Goal: Task Accomplishment & Management: Use online tool/utility

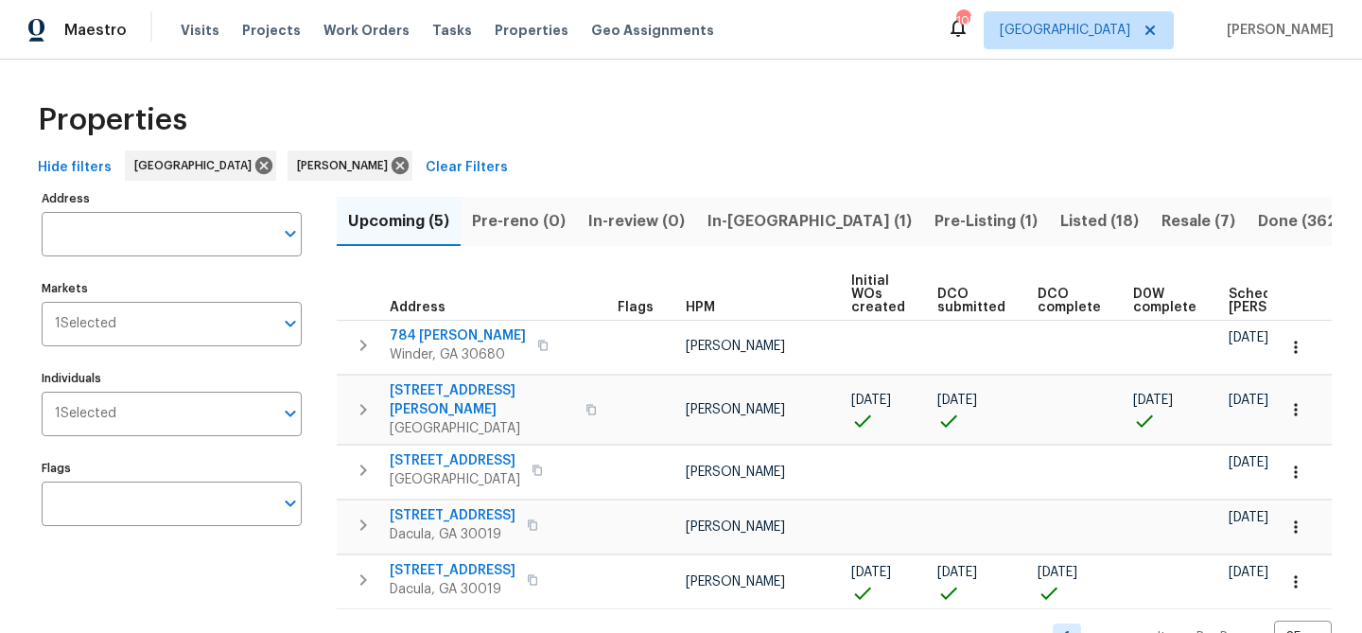
click at [566, 146] on div "Properties" at bounding box center [680, 120] width 1301 height 61
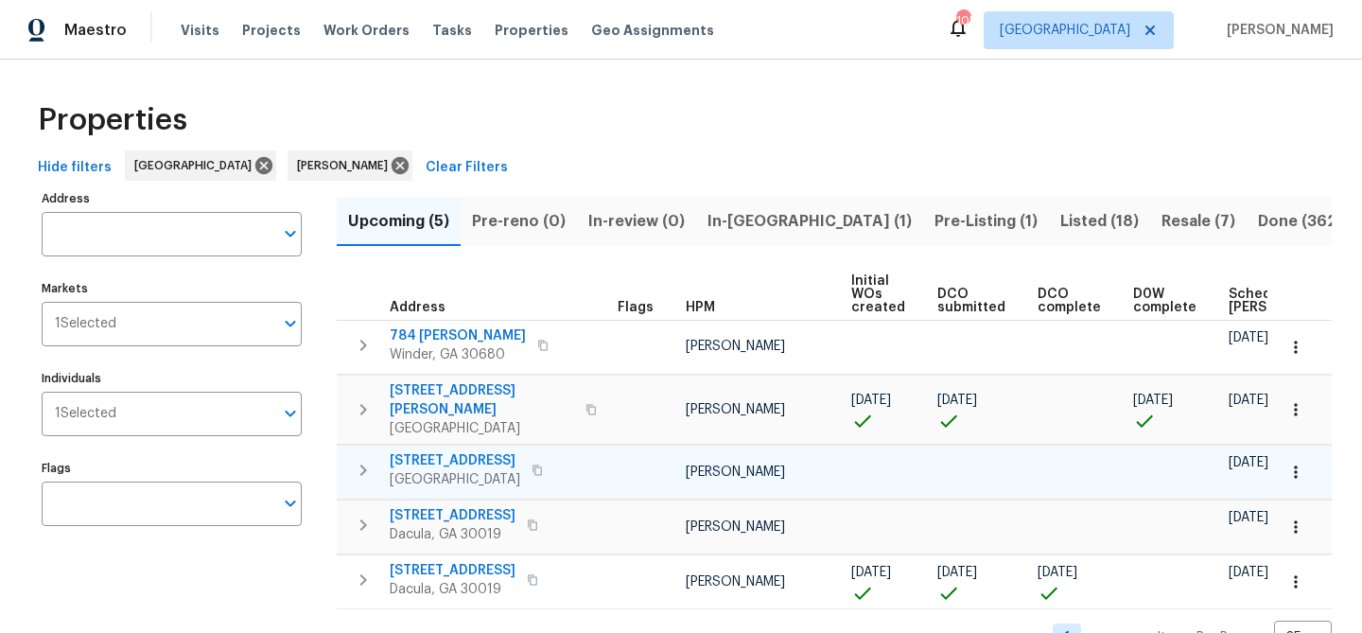
scroll to position [37, 0]
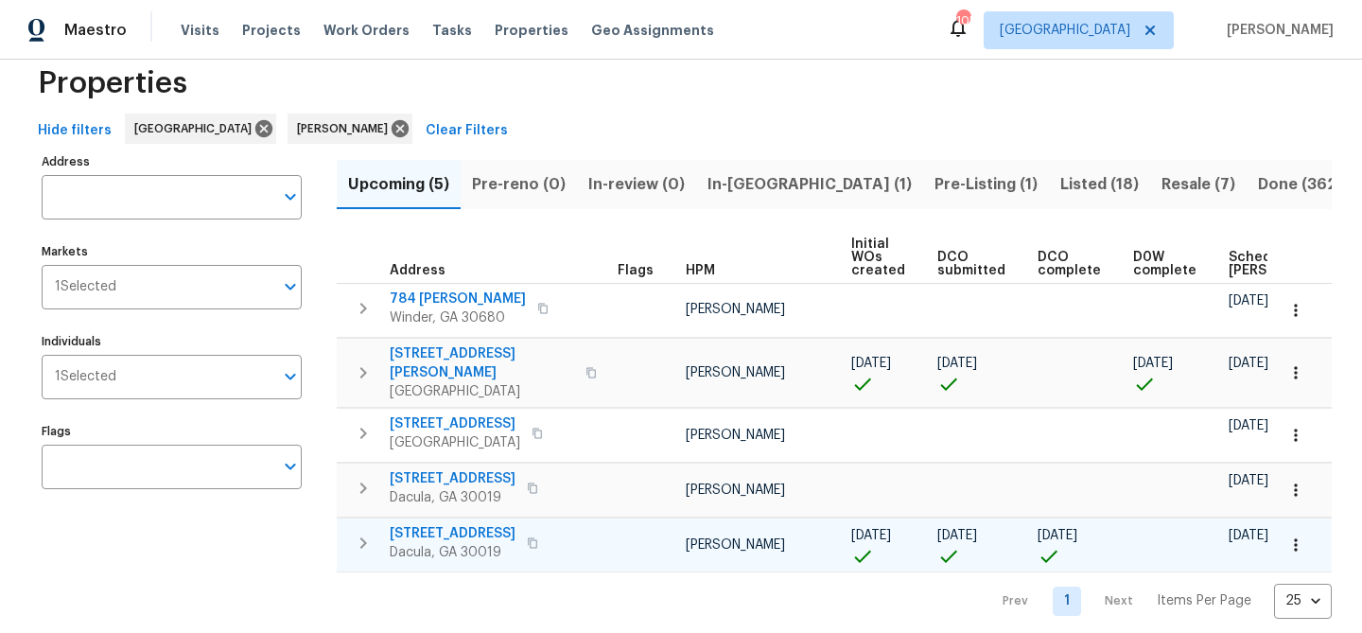
click at [475, 524] on span "1476 Rolling View Way" at bounding box center [453, 533] width 126 height 19
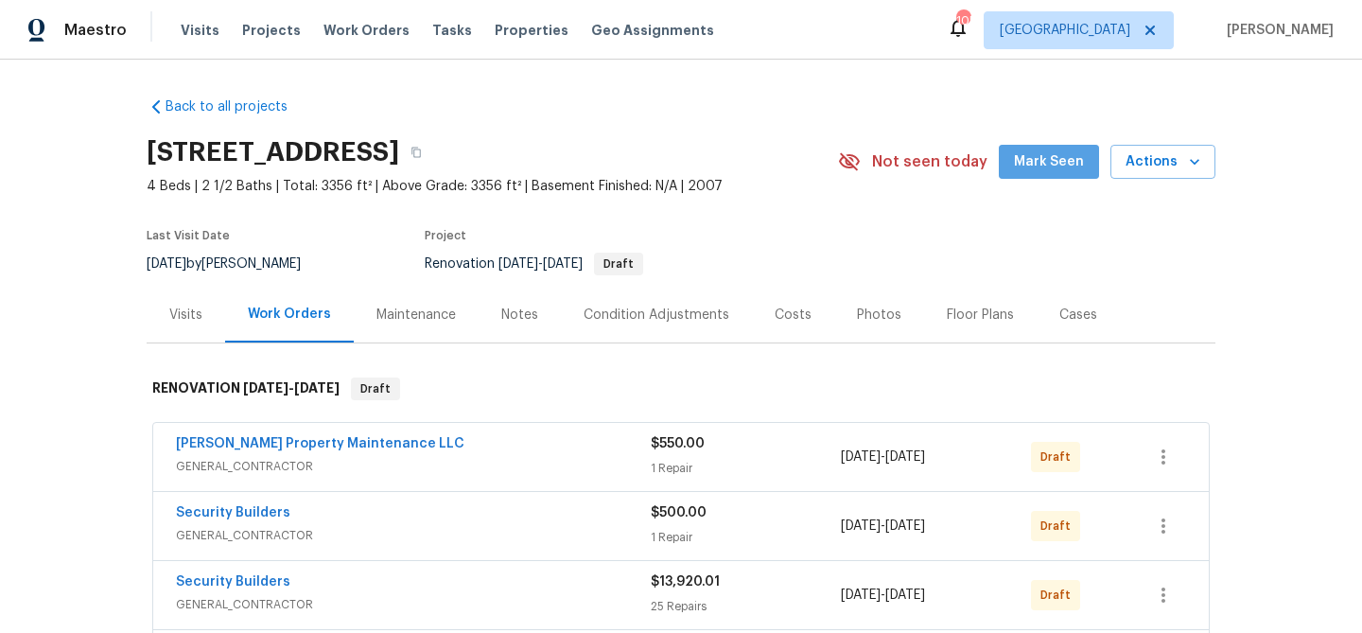
click at [1055, 164] on span "Mark Seen" at bounding box center [1049, 162] width 70 height 24
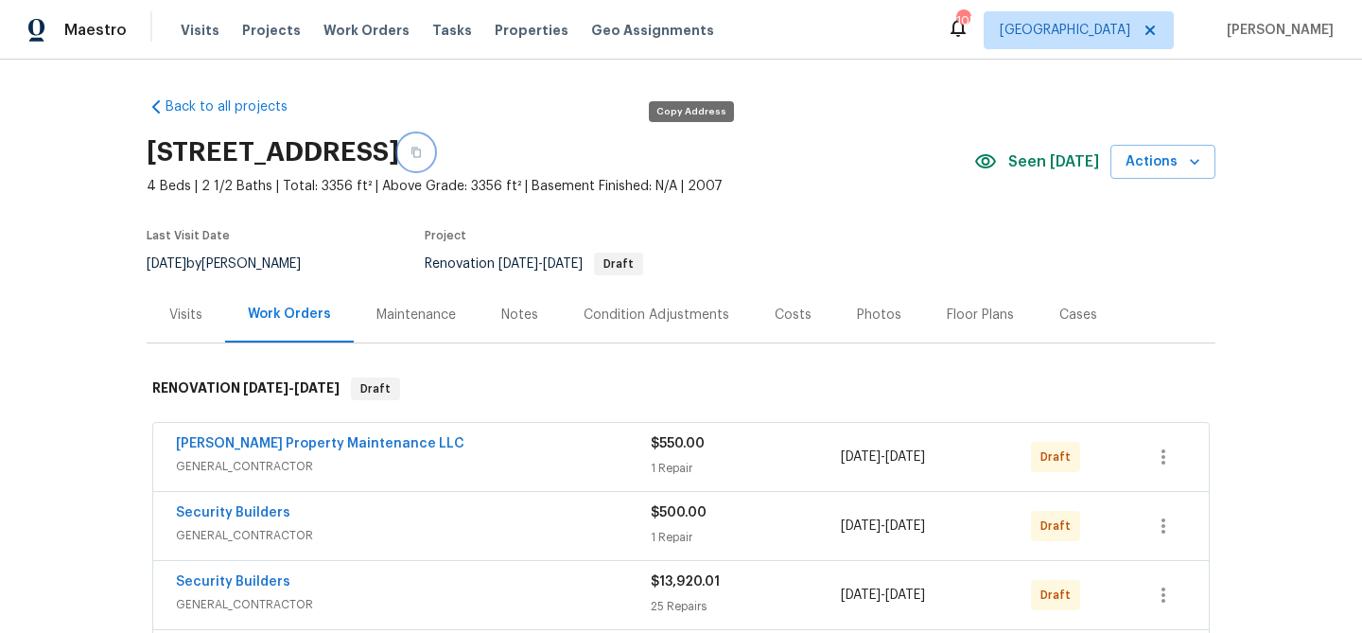
click at [422, 149] on icon "button" at bounding box center [415, 152] width 11 height 11
click at [516, 307] on div "Notes" at bounding box center [519, 314] width 37 height 19
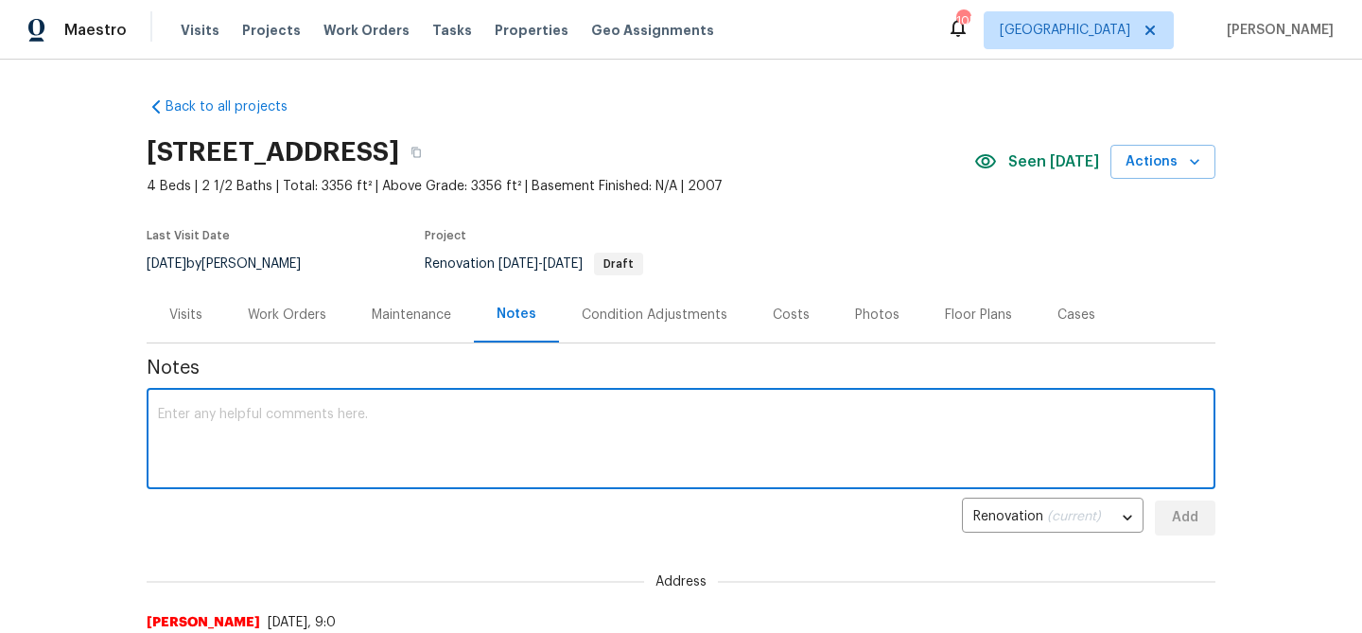
click at [416, 408] on textarea at bounding box center [681, 441] width 1046 height 66
paste textarea "$35,059"
type textarea "RBR: $35,059"
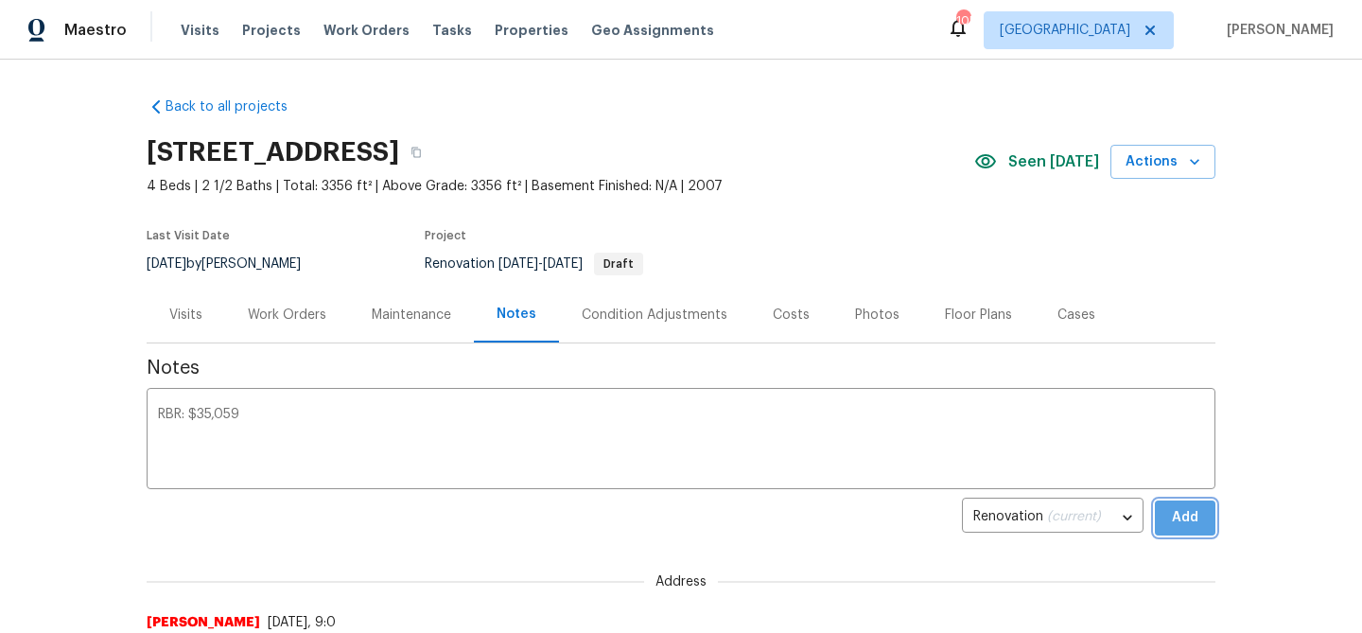
click at [1184, 514] on span "Add" at bounding box center [1185, 518] width 30 height 24
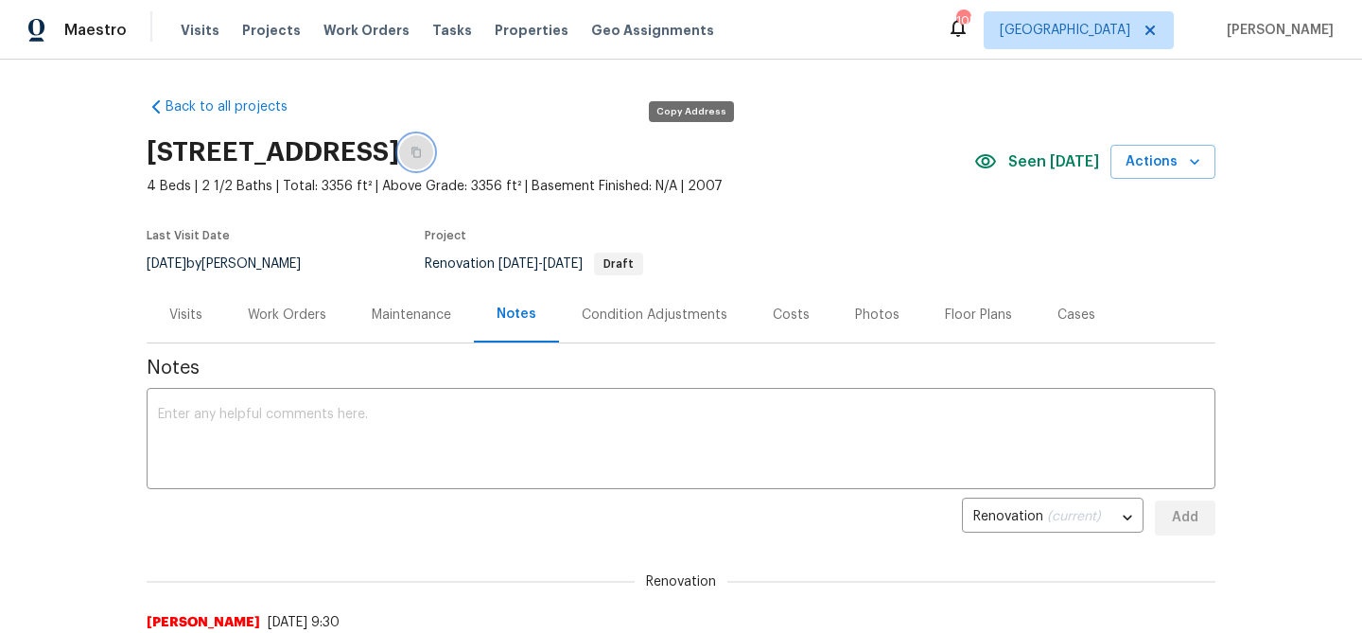
click at [422, 151] on icon "button" at bounding box center [415, 152] width 11 height 11
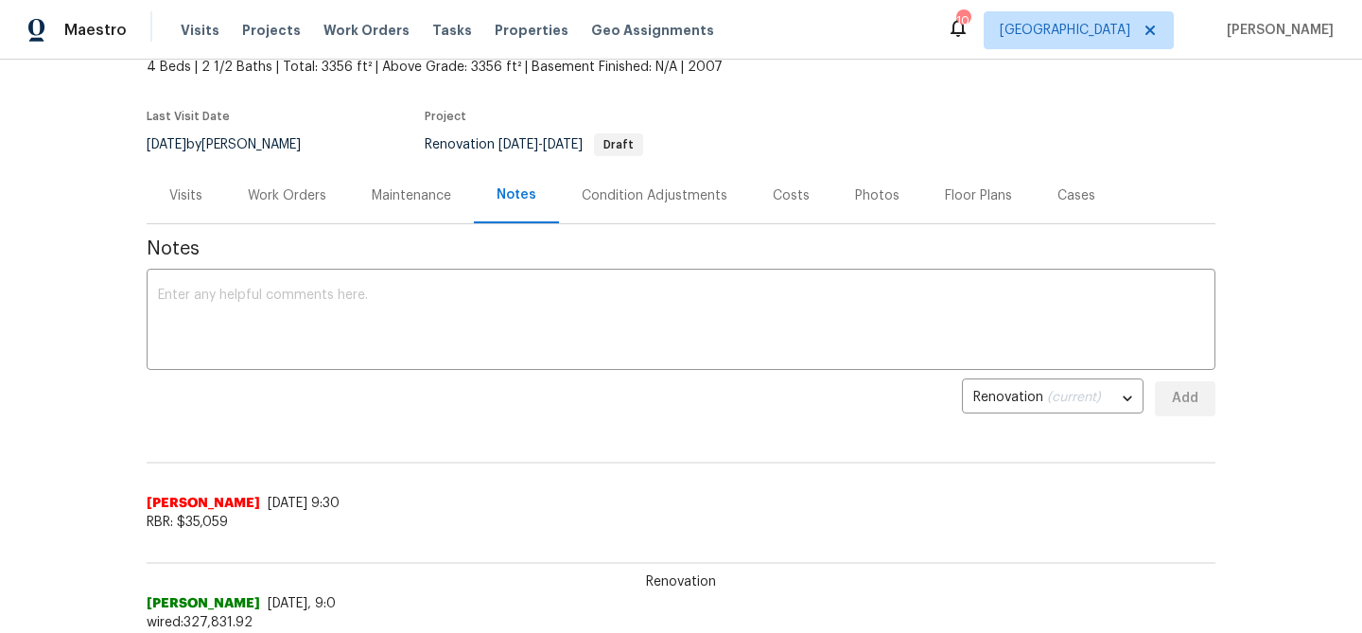
scroll to position [108, 0]
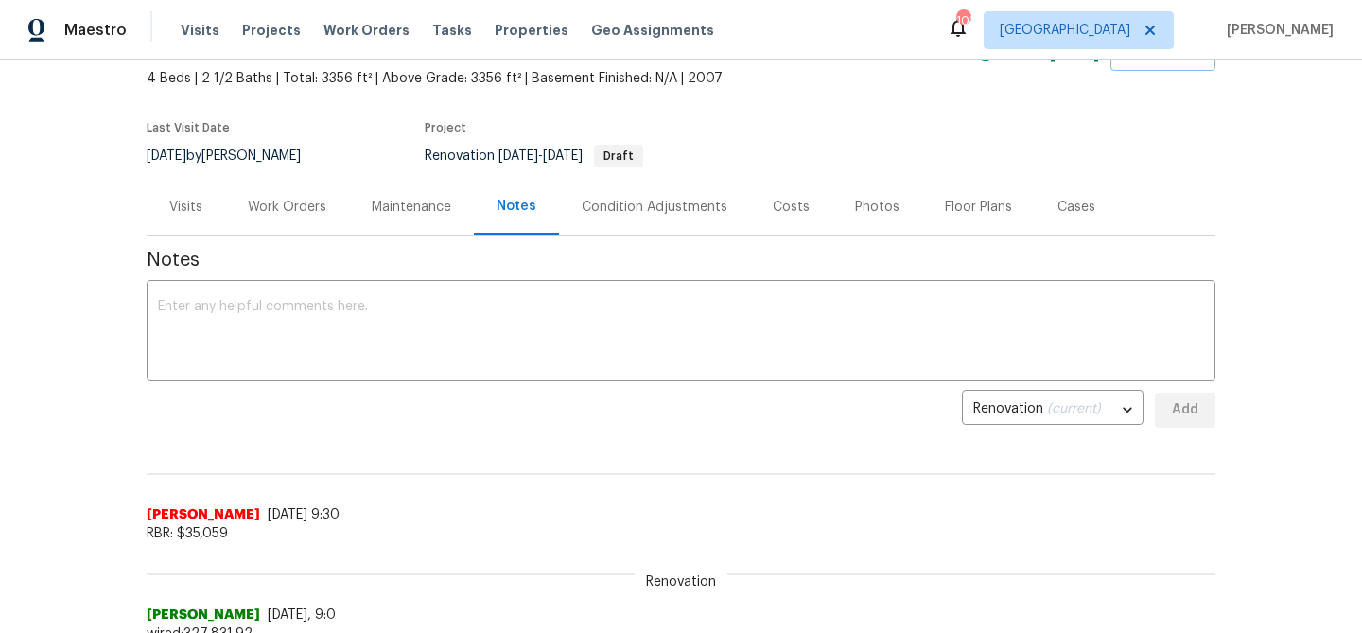
click at [316, 200] on div "Work Orders" at bounding box center [287, 207] width 78 height 19
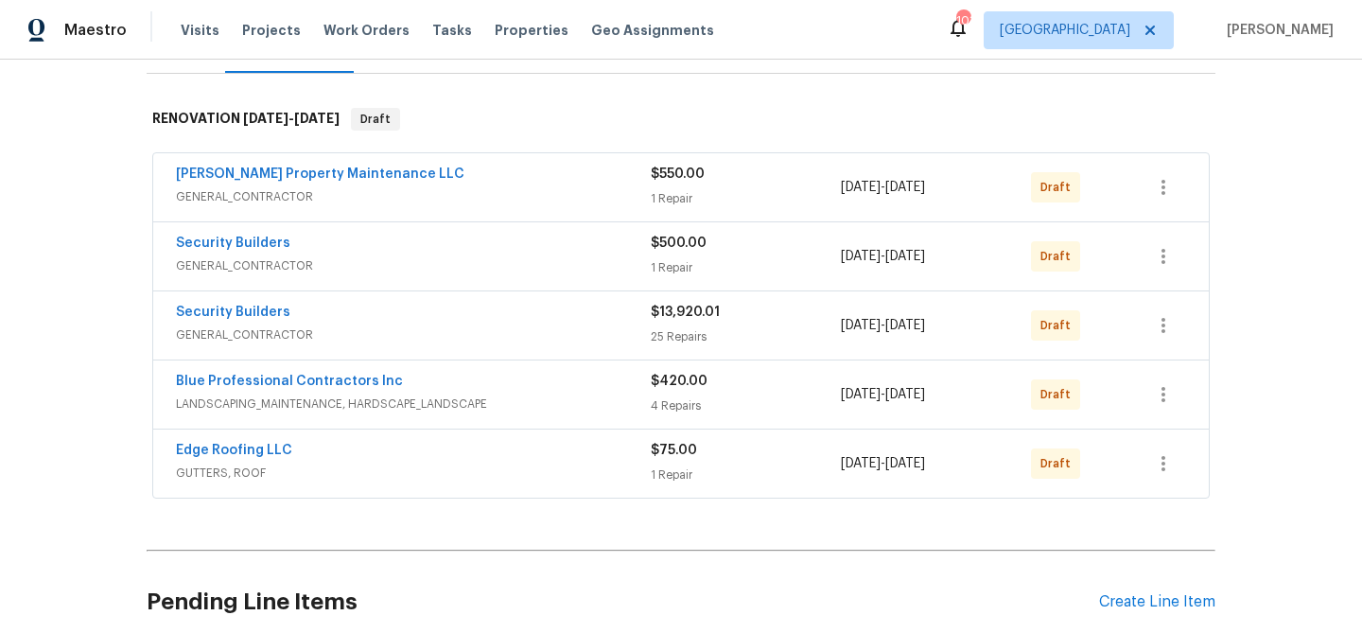
scroll to position [284, 0]
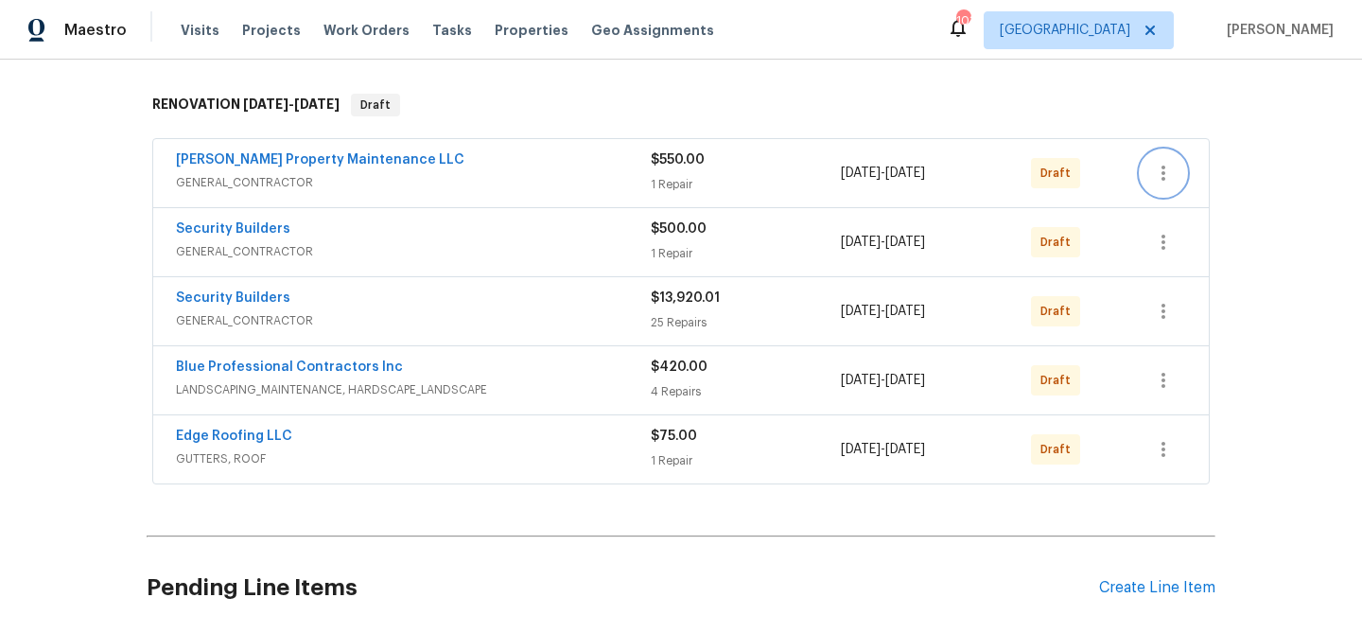
click at [1163, 164] on icon "button" at bounding box center [1163, 173] width 23 height 23
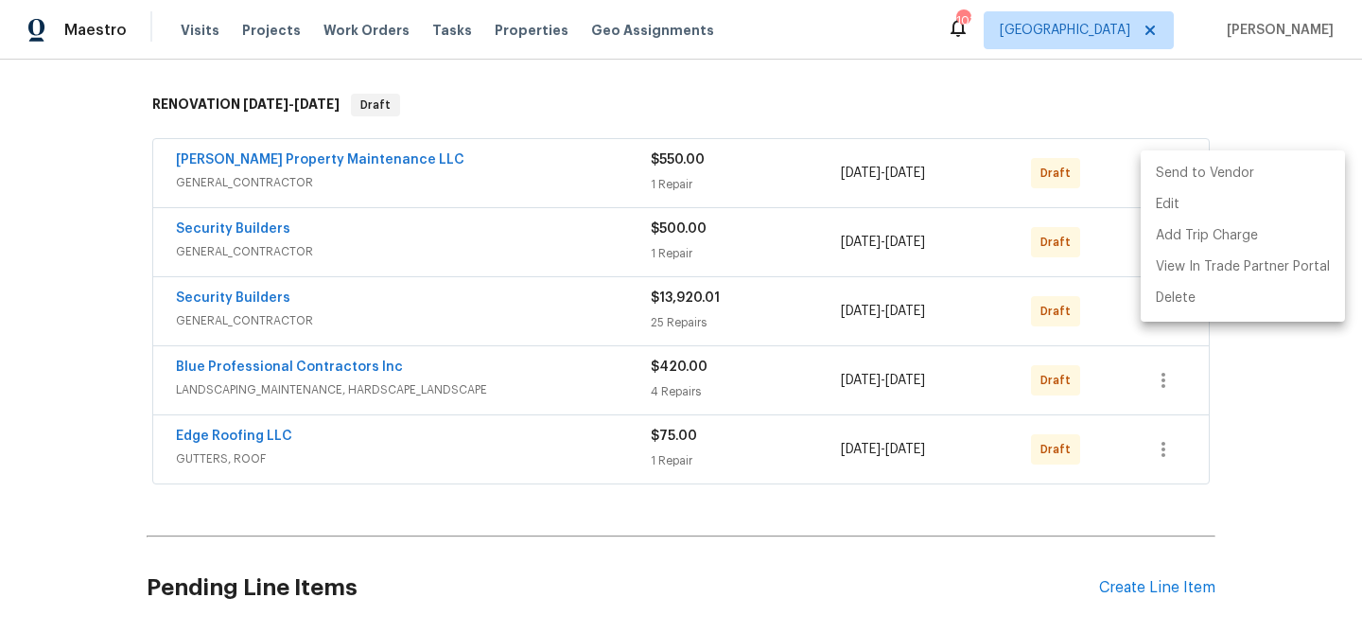
click at [1163, 174] on li "Send to Vendor" at bounding box center [1242, 173] width 204 height 31
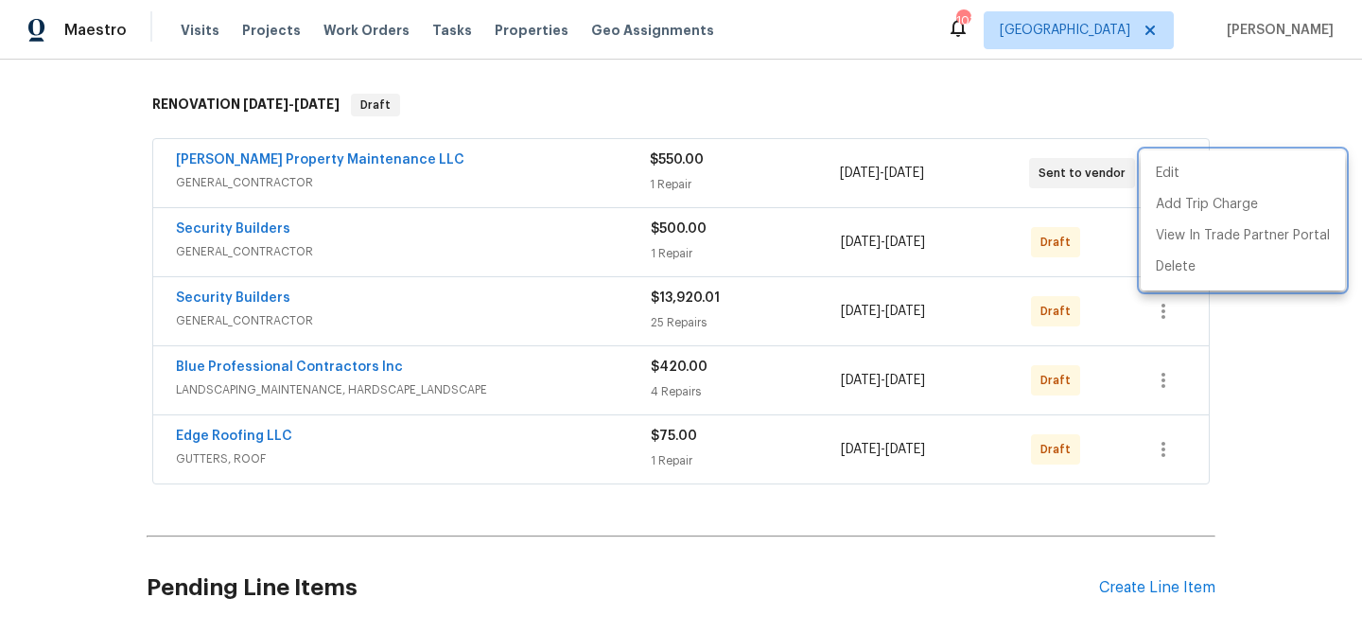
click at [1104, 242] on div at bounding box center [681, 316] width 1362 height 633
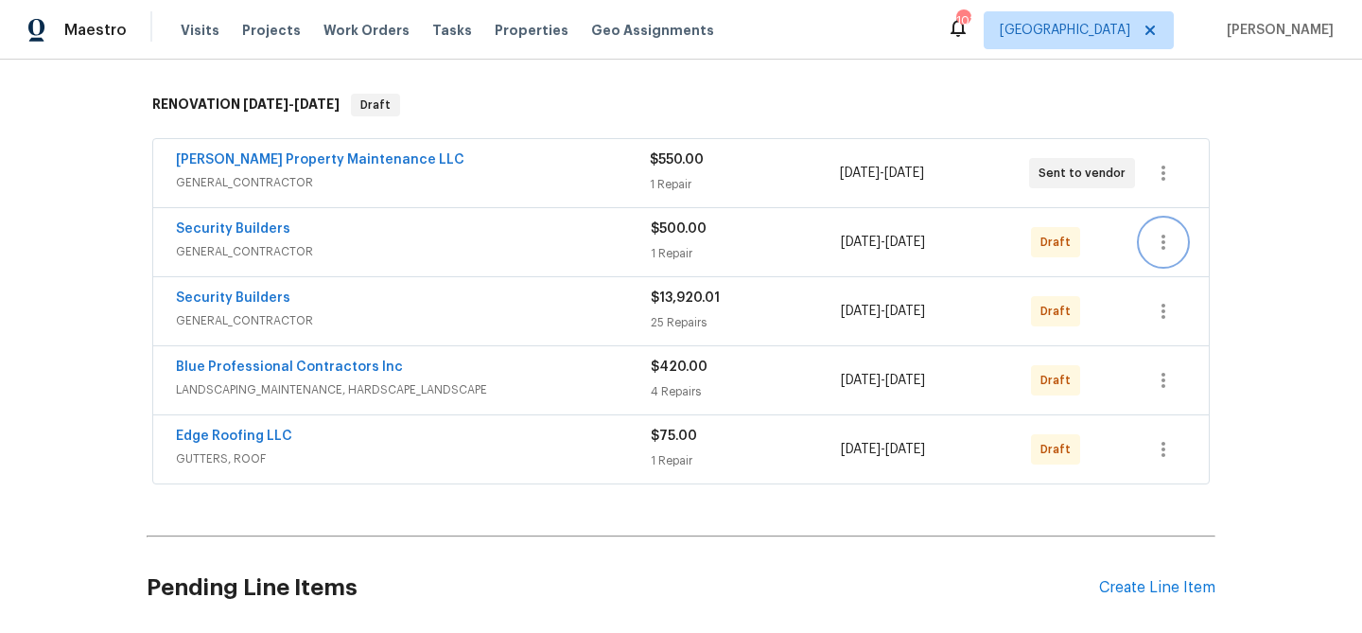
click at [1170, 256] on button "button" at bounding box center [1162, 241] width 45 height 45
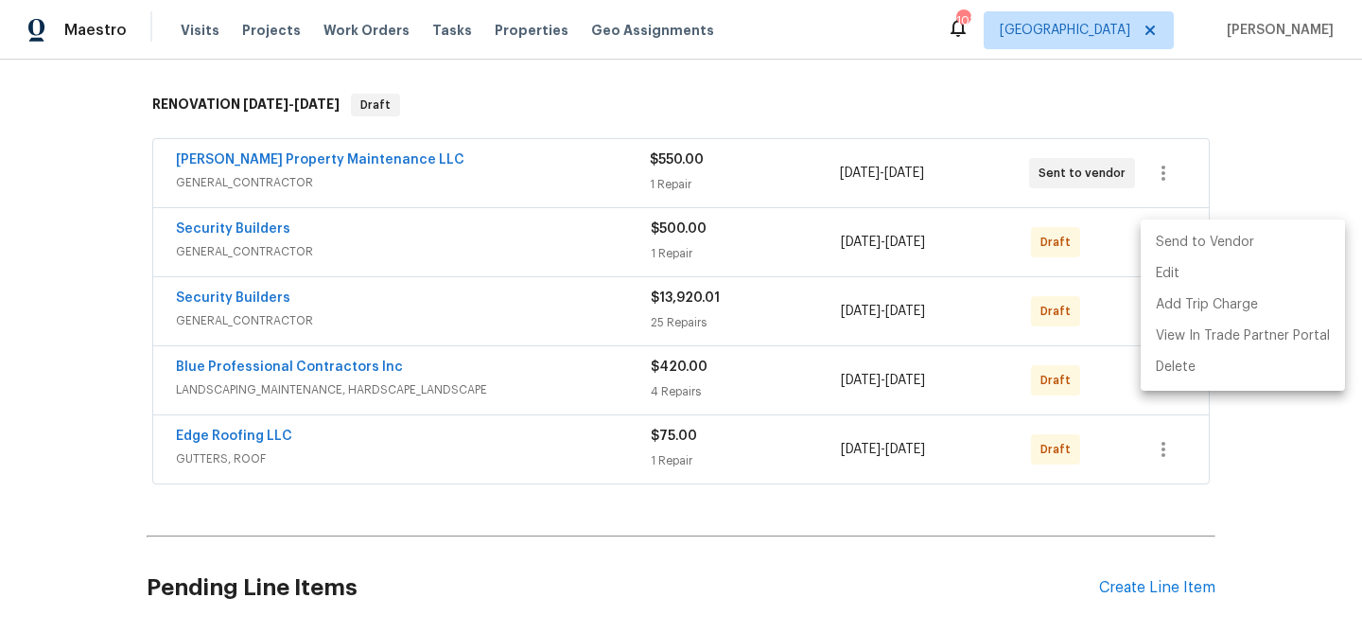
click at [1170, 235] on li "Send to Vendor" at bounding box center [1242, 242] width 204 height 31
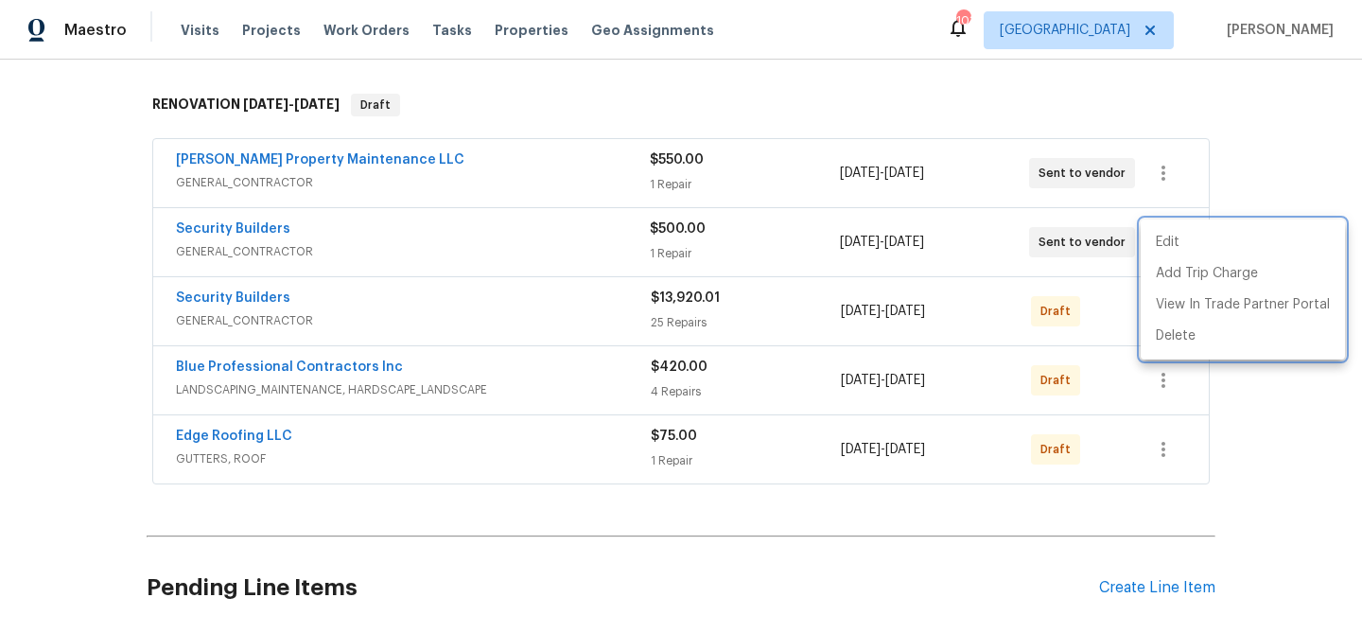
click at [1114, 303] on div at bounding box center [681, 316] width 1362 height 633
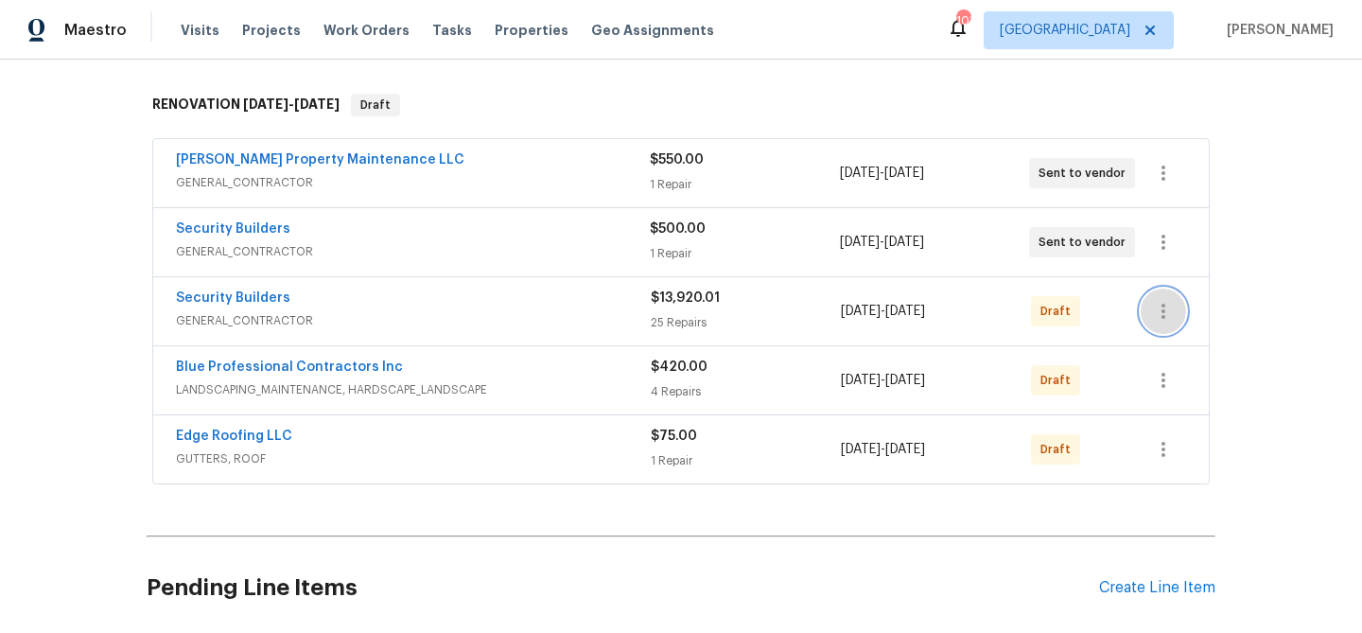
click at [1163, 306] on icon "button" at bounding box center [1163, 311] width 4 height 15
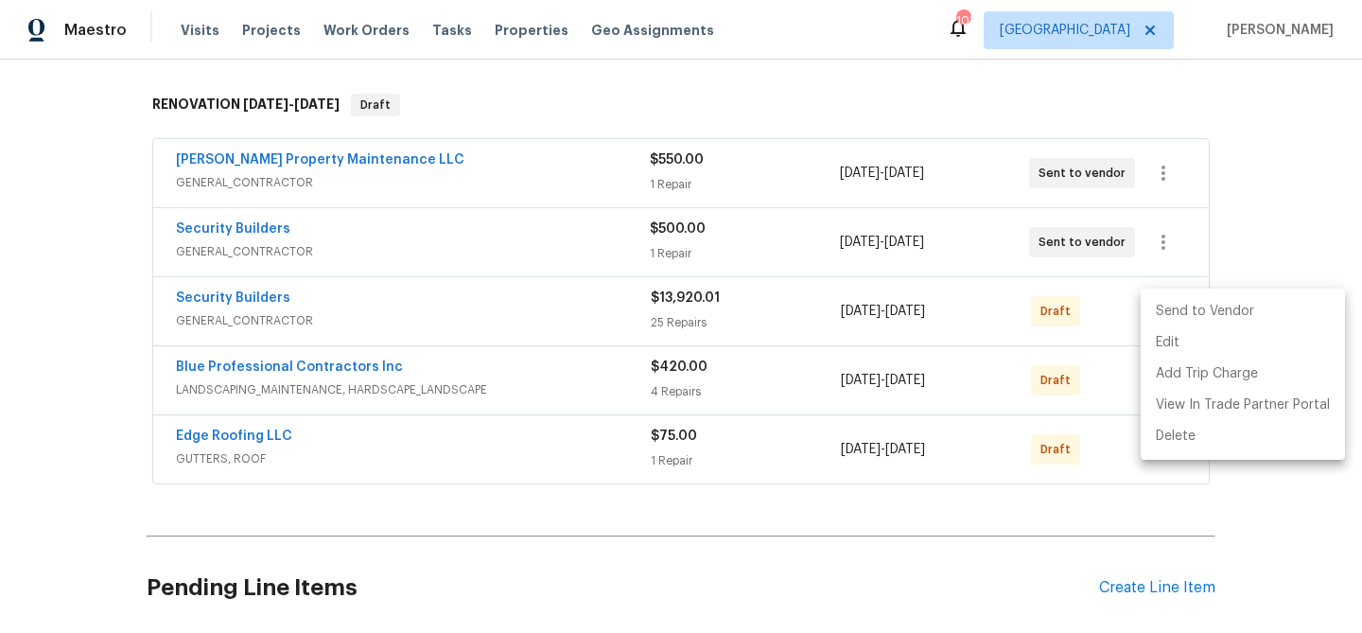
click at [1165, 322] on li "Send to Vendor" at bounding box center [1242, 311] width 204 height 31
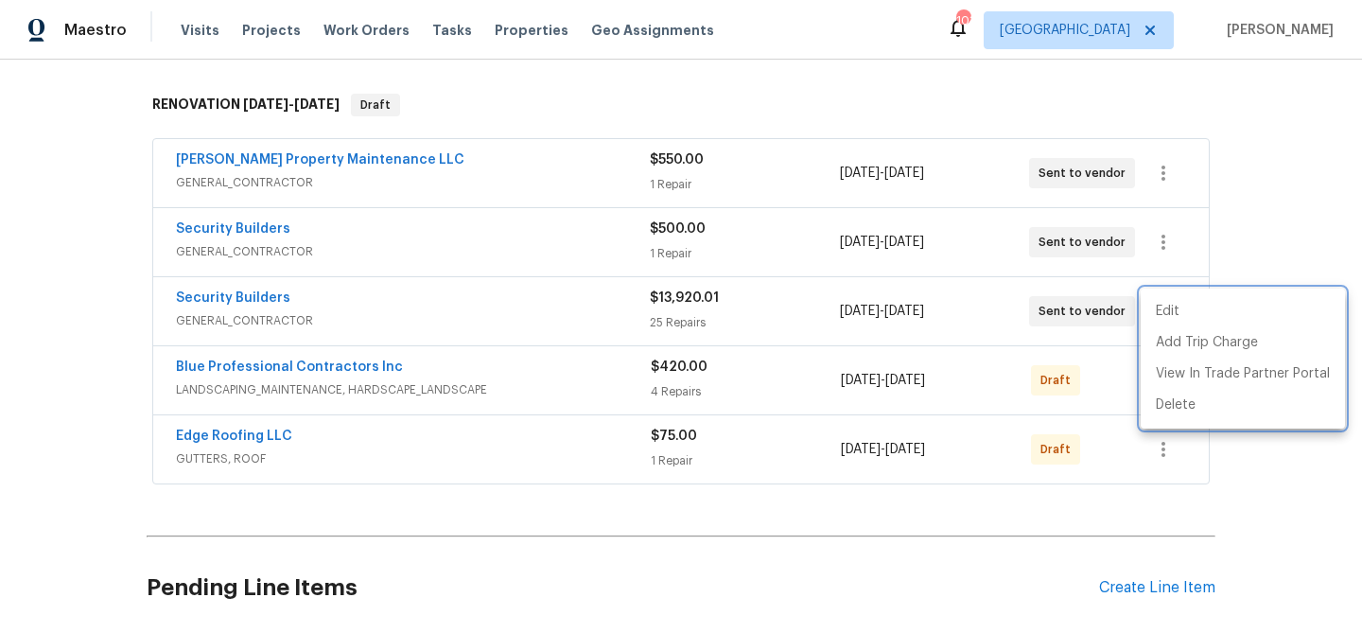
click at [1094, 360] on div at bounding box center [681, 316] width 1362 height 633
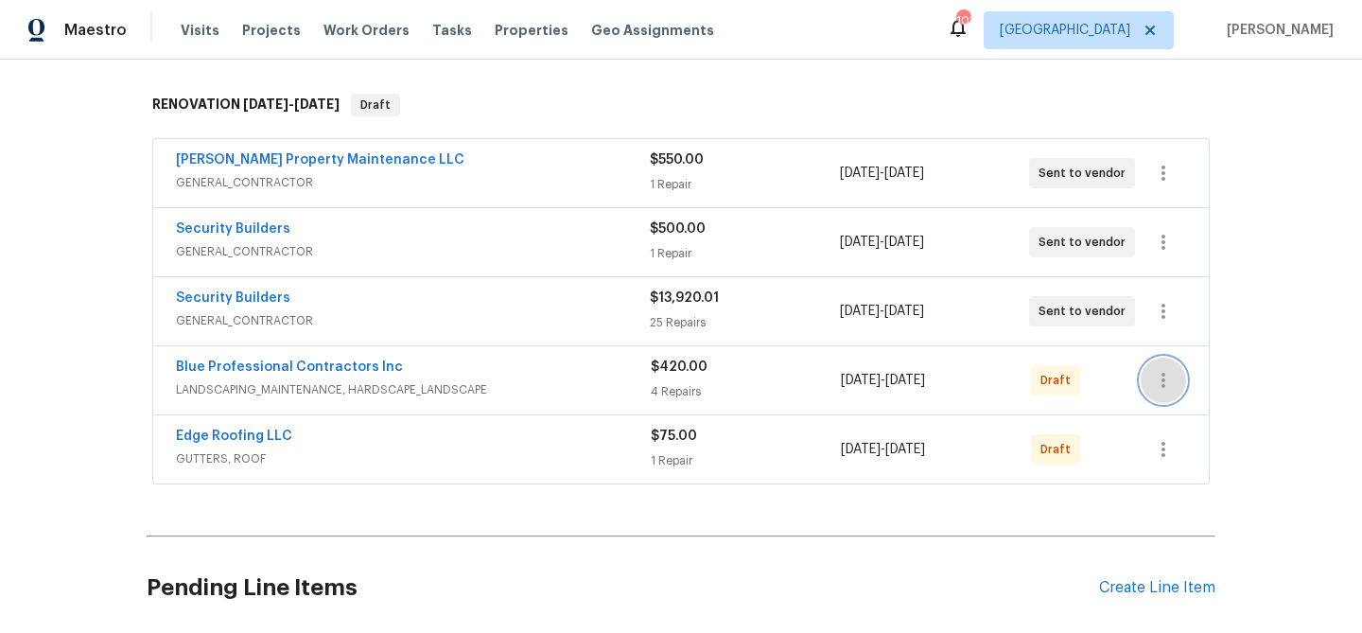
click at [1154, 374] on icon "button" at bounding box center [1163, 380] width 23 height 23
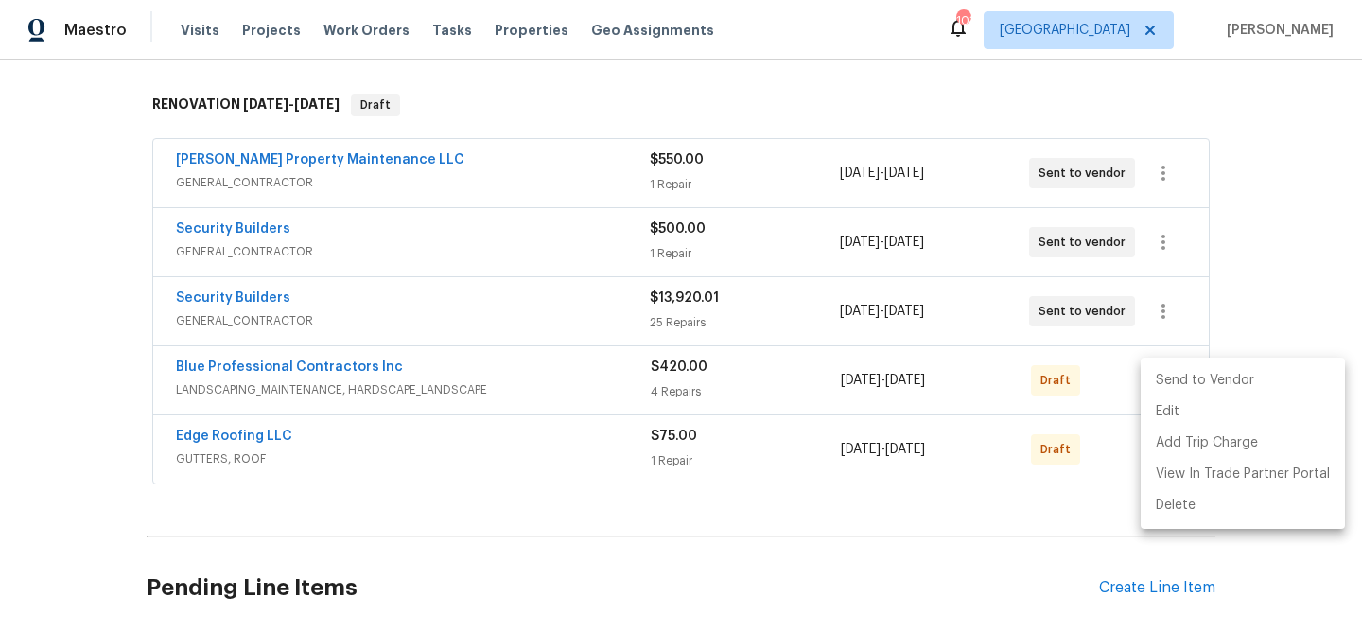
click at [1156, 378] on li "Send to Vendor" at bounding box center [1242, 380] width 204 height 31
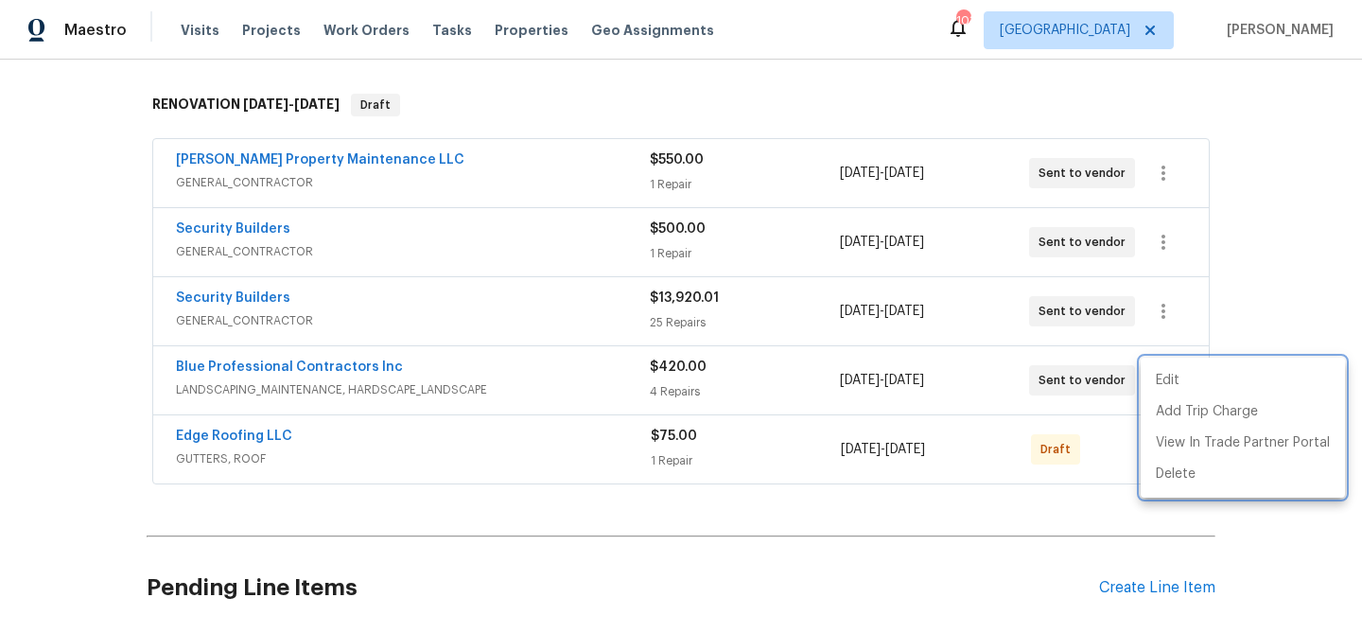
click at [1103, 429] on div at bounding box center [681, 316] width 1362 height 633
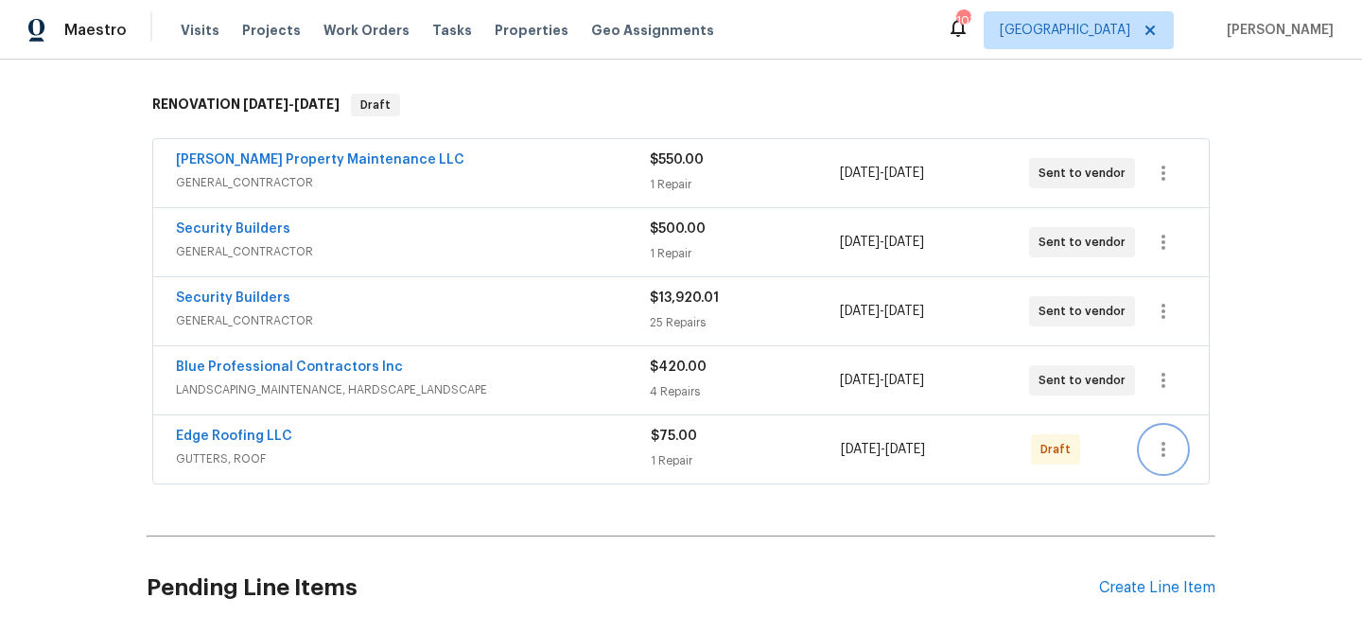
click at [1170, 448] on icon "button" at bounding box center [1163, 449] width 23 height 23
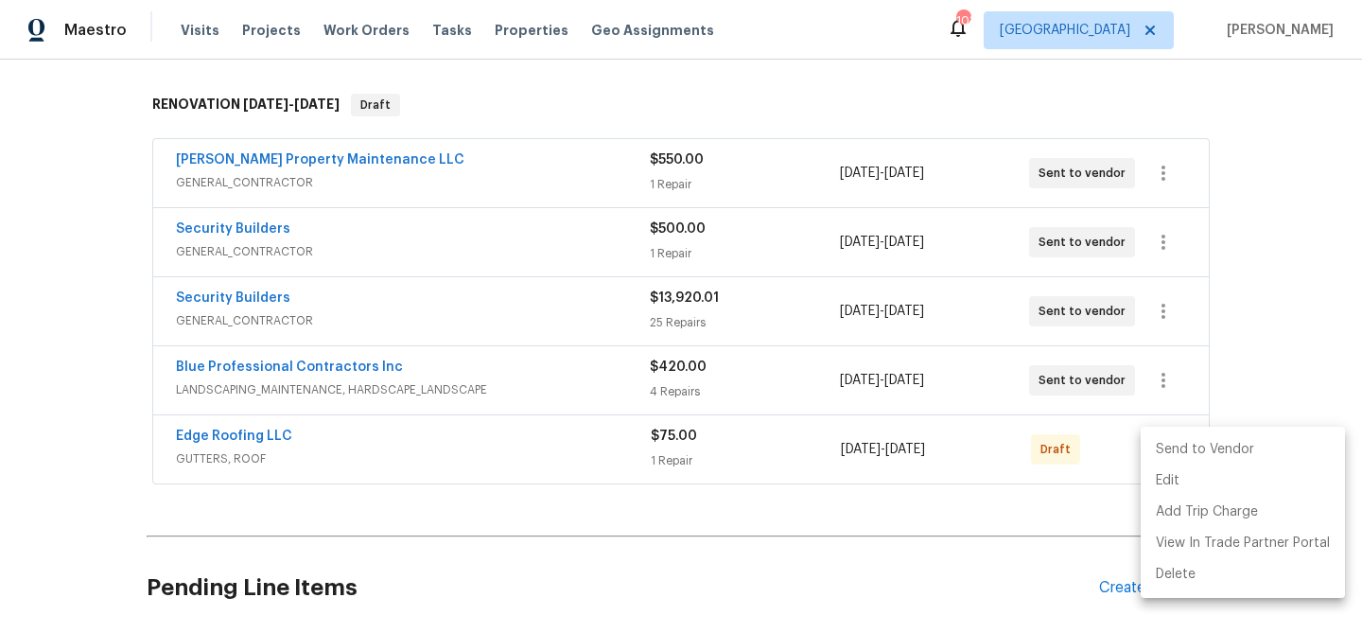
click at [1170, 448] on li "Send to Vendor" at bounding box center [1242, 449] width 204 height 31
